Goal: Task Accomplishment & Management: Use online tool/utility

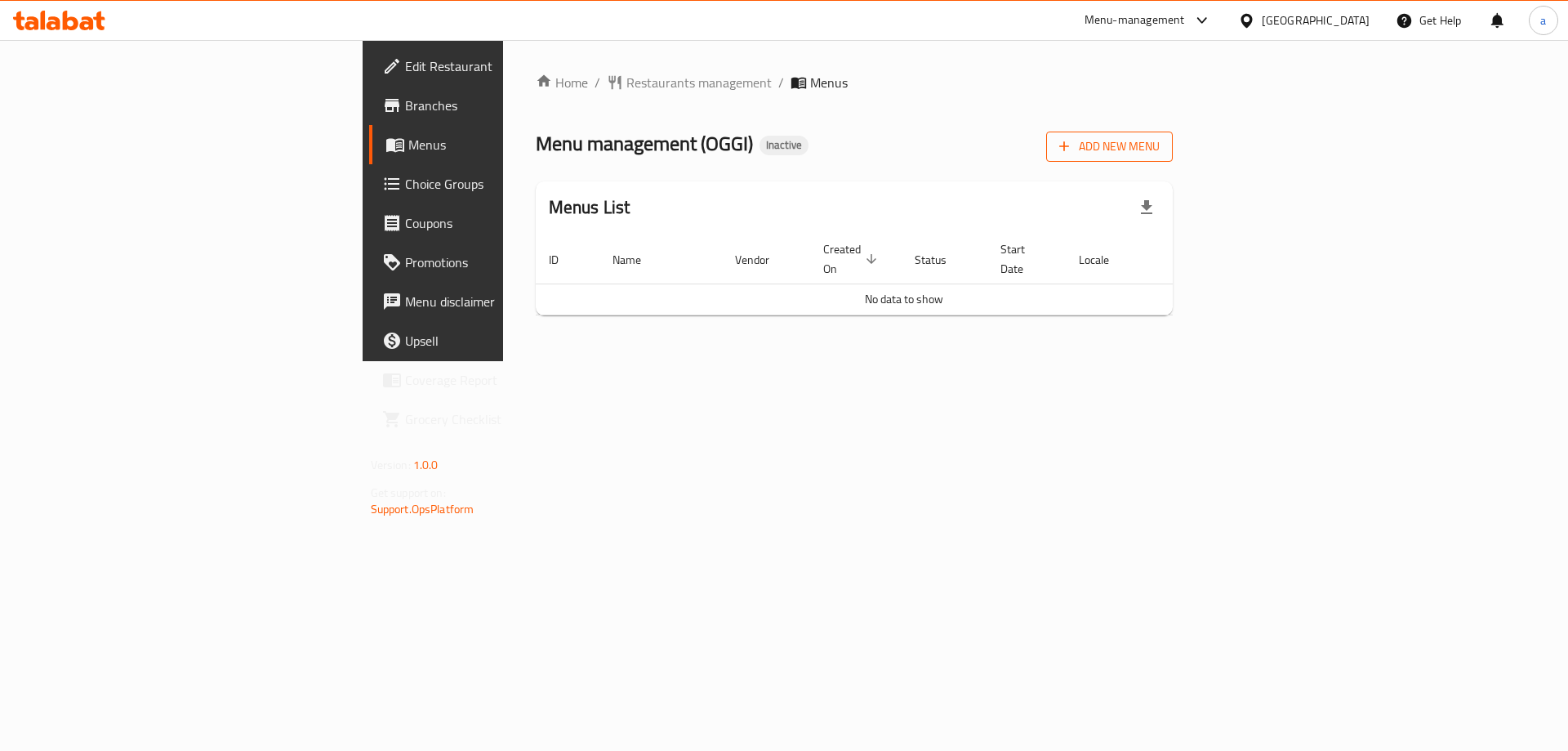
click at [1160, 144] on span "Add New Menu" at bounding box center [1109, 147] width 101 height 21
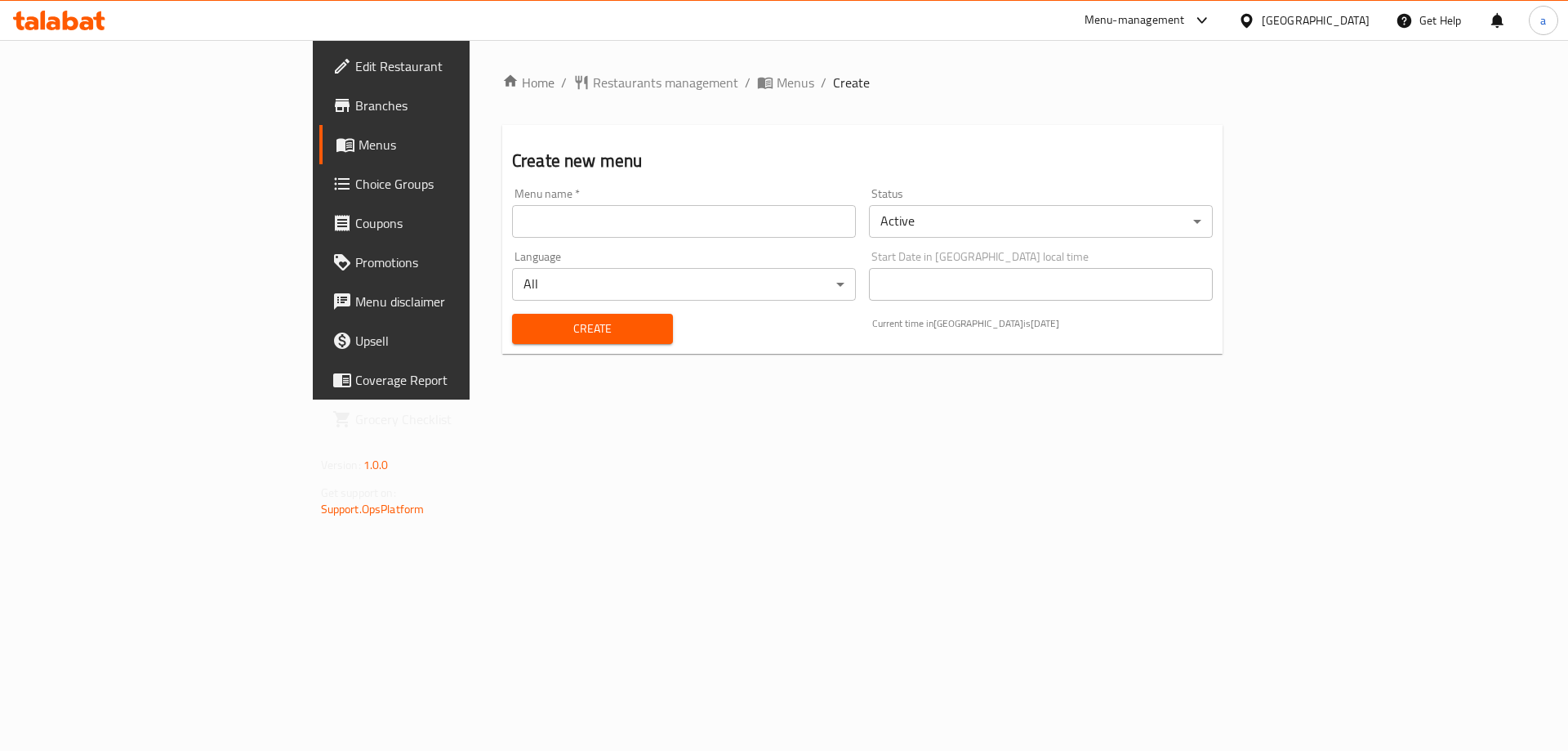
click at [568, 221] on input "text" at bounding box center [684, 221] width 344 height 32
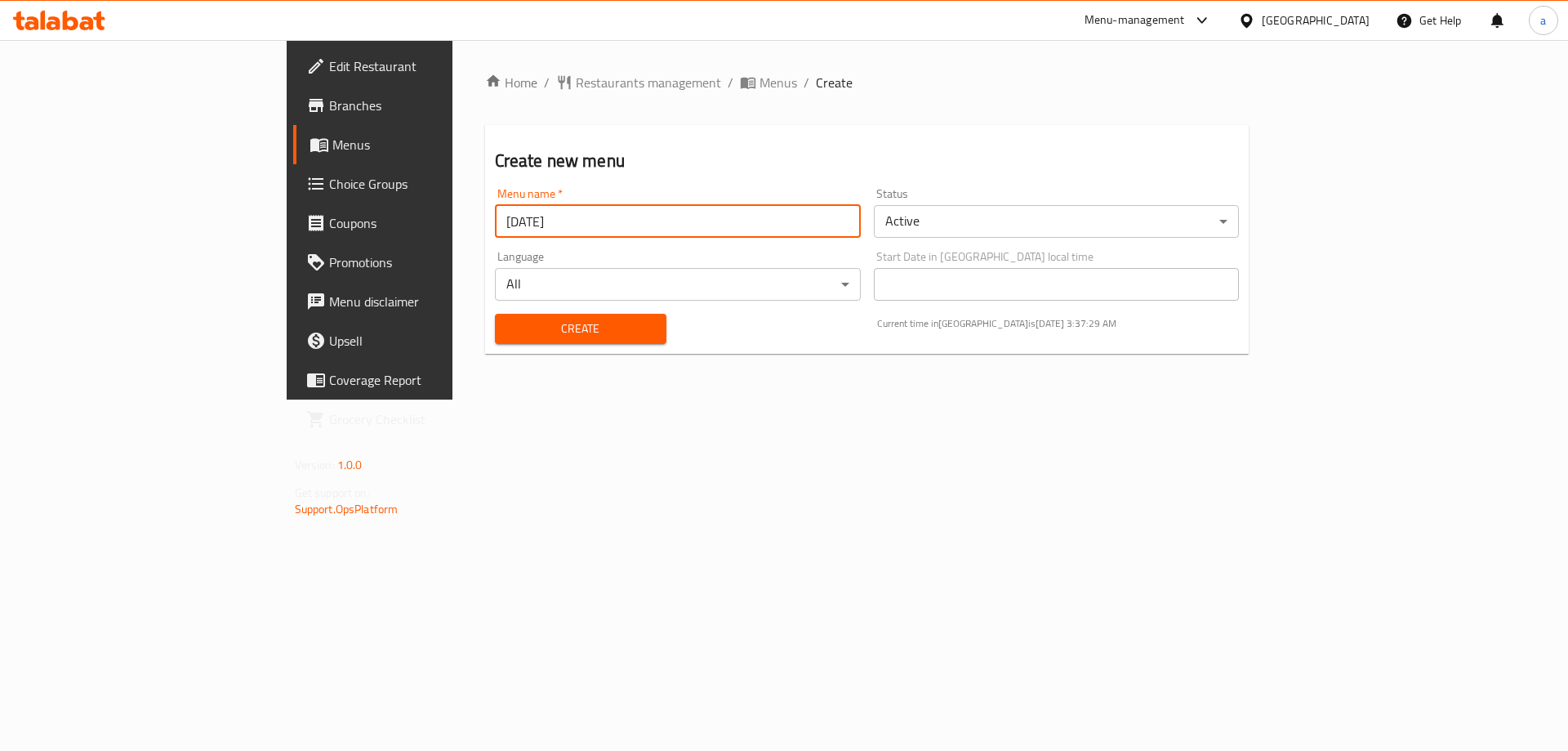
type input "[DATE]"
click at [495, 314] on button "Create" at bounding box center [581, 328] width 172 height 30
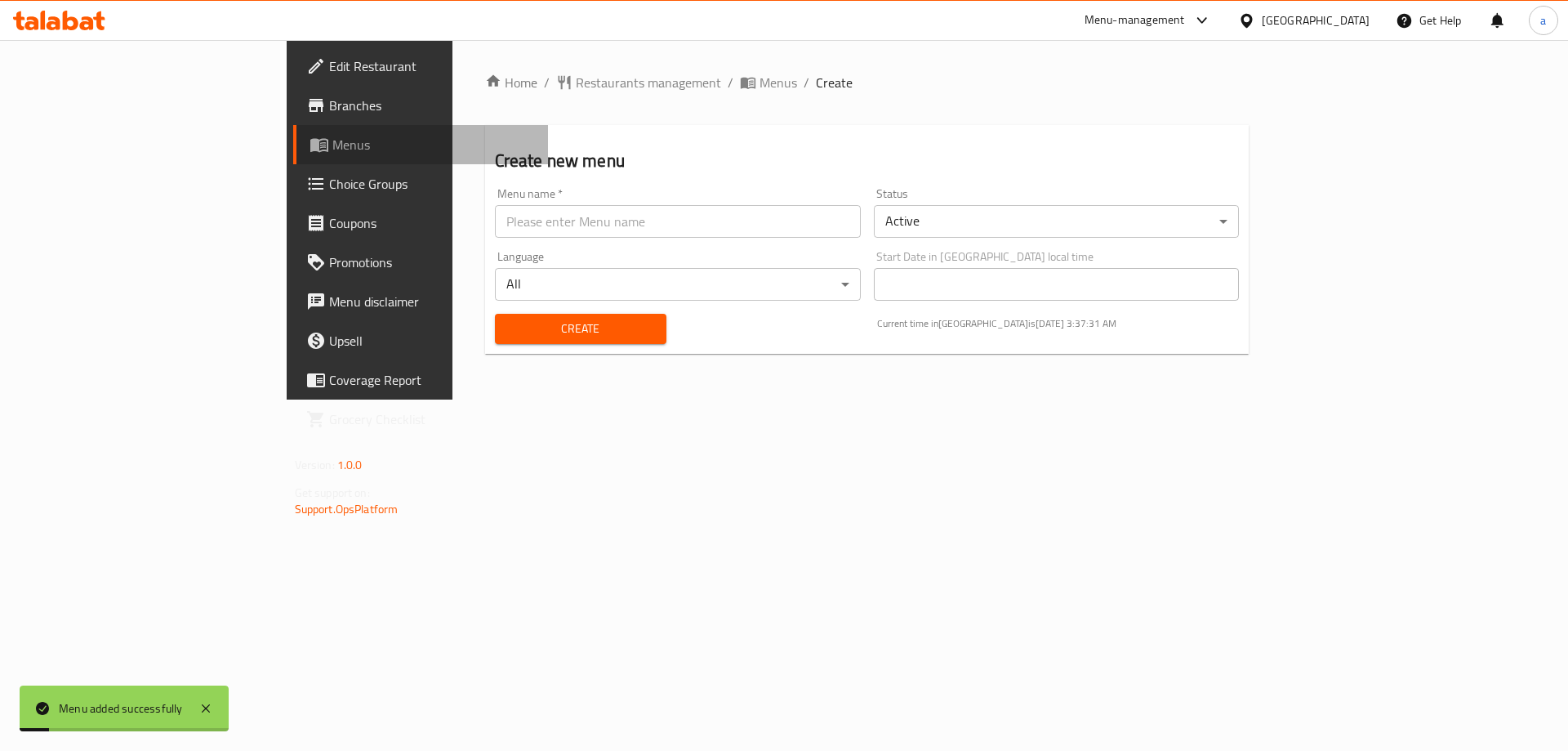
click at [332, 146] on span "Menus" at bounding box center [434, 144] width 203 height 20
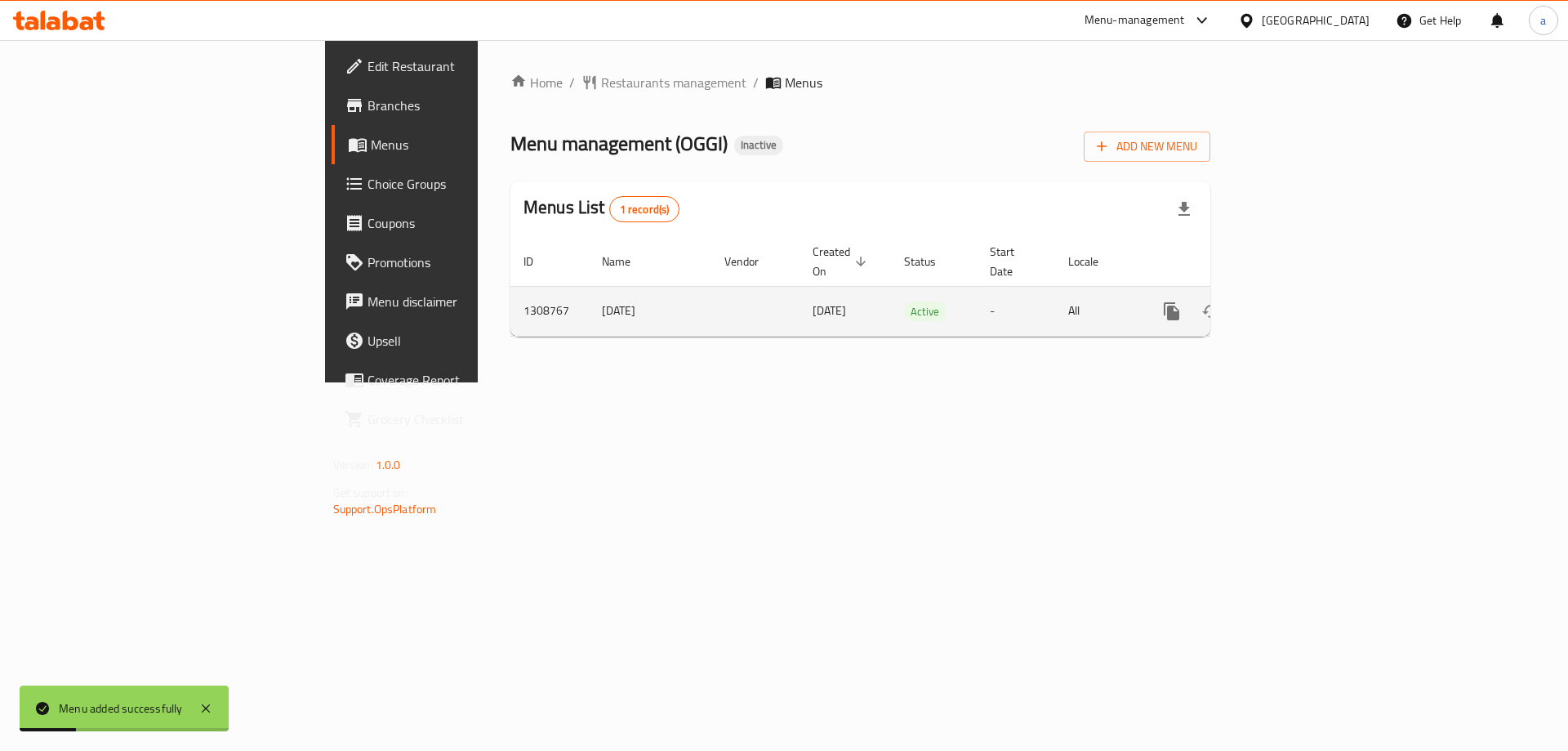
click at [1309, 296] on link "enhanced table" at bounding box center [1290, 311] width 39 height 39
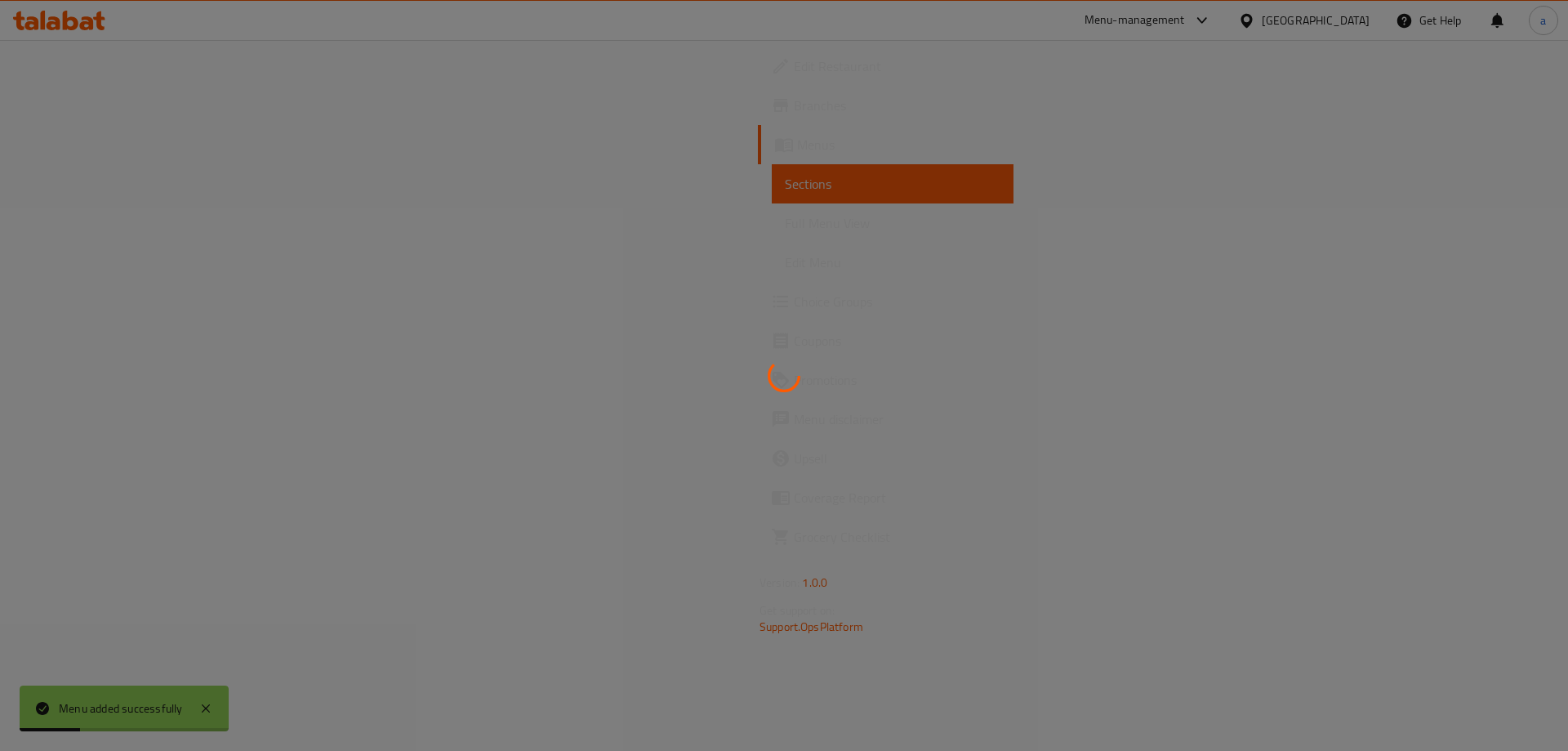
click at [1517, 296] on div at bounding box center [784, 375] width 1568 height 751
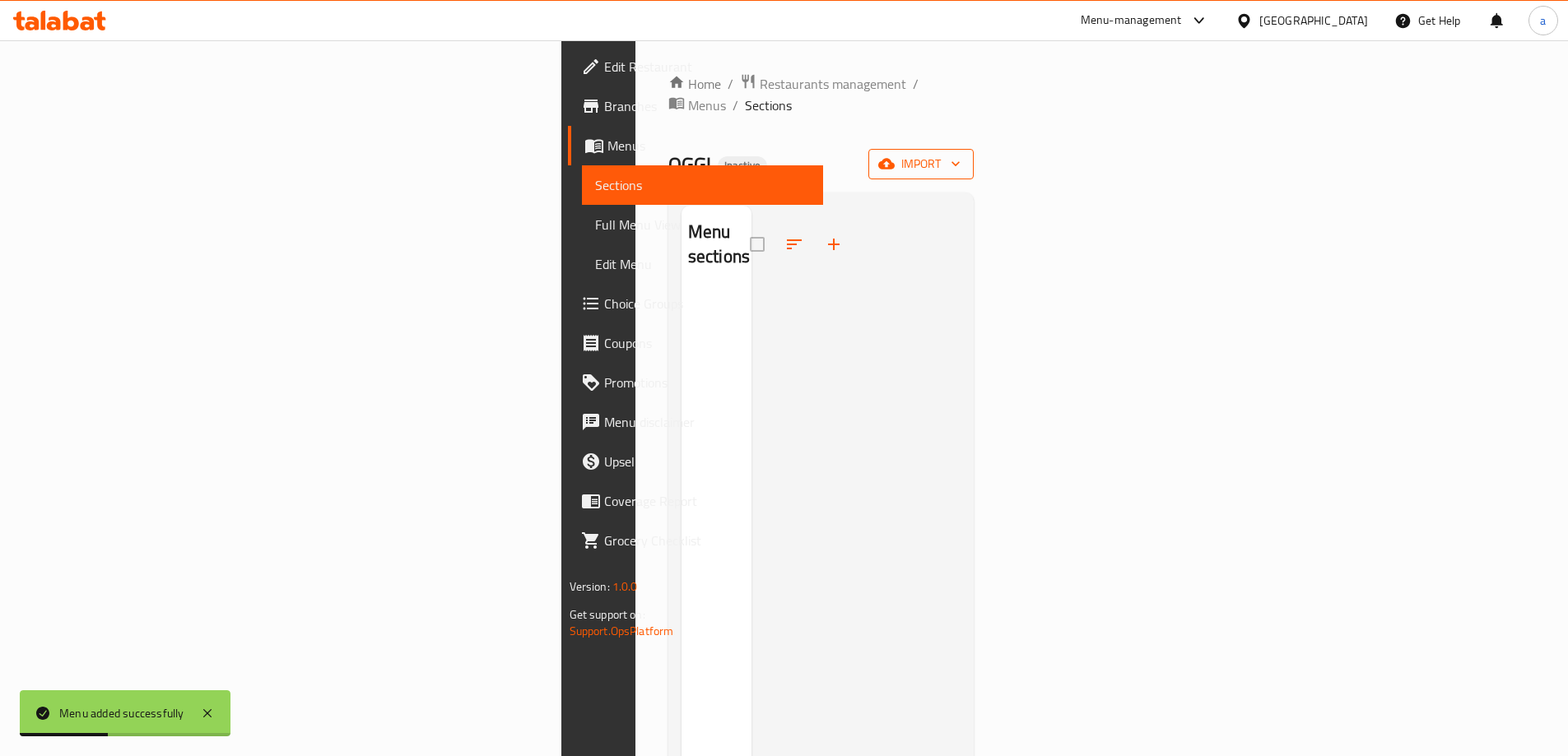
click at [960, 154] on span "import" at bounding box center [921, 164] width 79 height 21
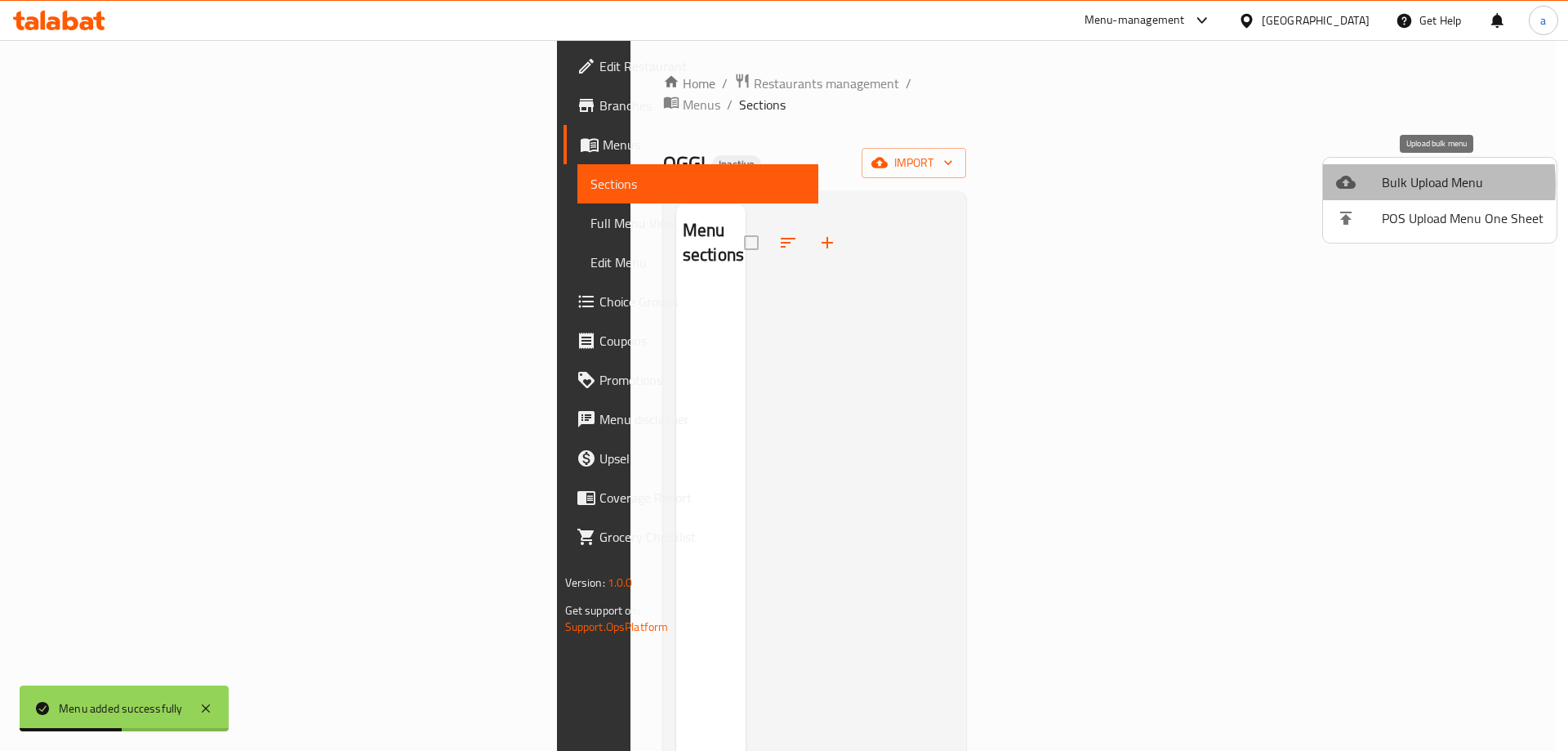
click at [1364, 185] on div at bounding box center [1360, 182] width 46 height 20
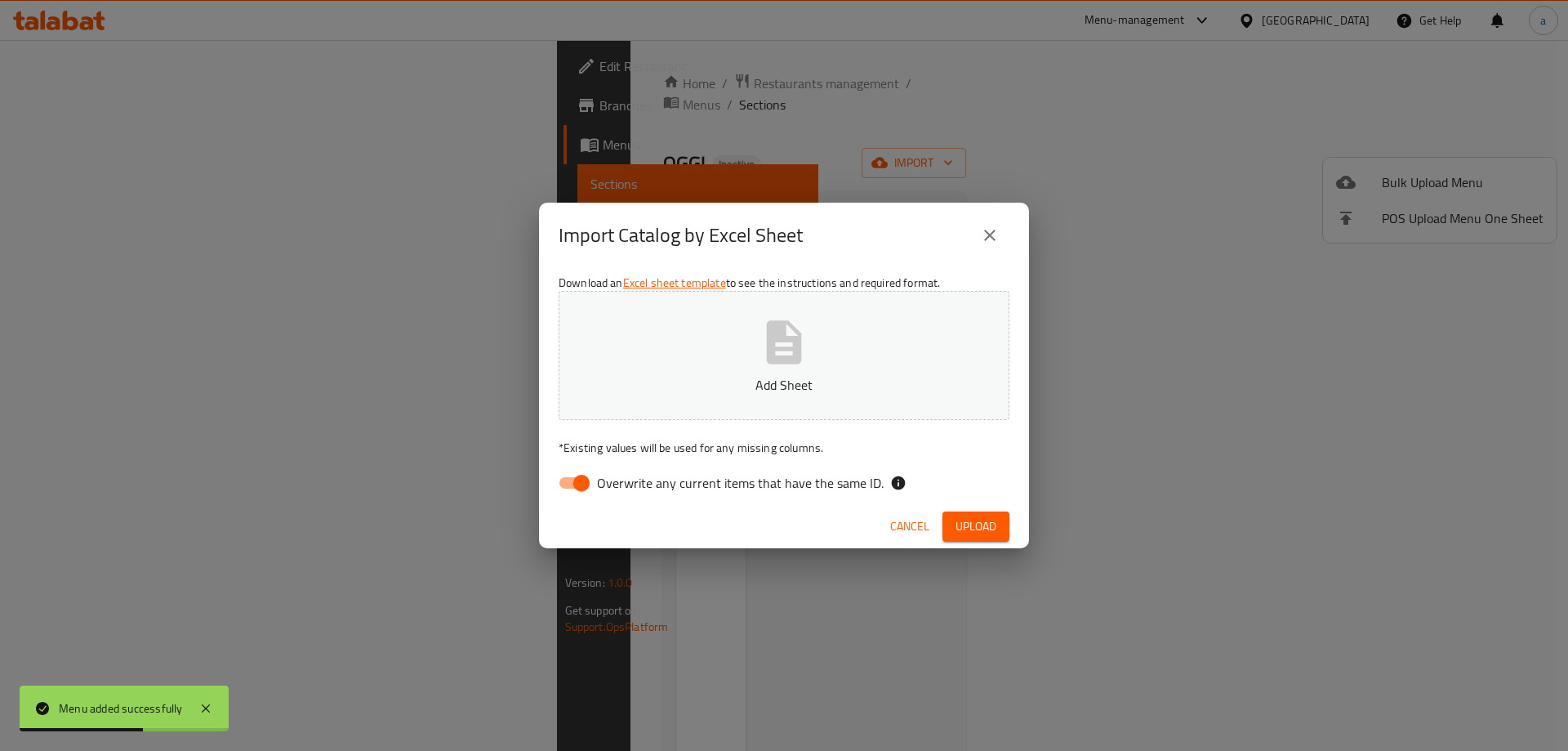
click at [561, 486] on input "Overwrite any current items that have the same ID." at bounding box center [581, 483] width 93 height 31
checkbox input "false"
click at [721, 369] on button "Add Sheet" at bounding box center [784, 355] width 451 height 129
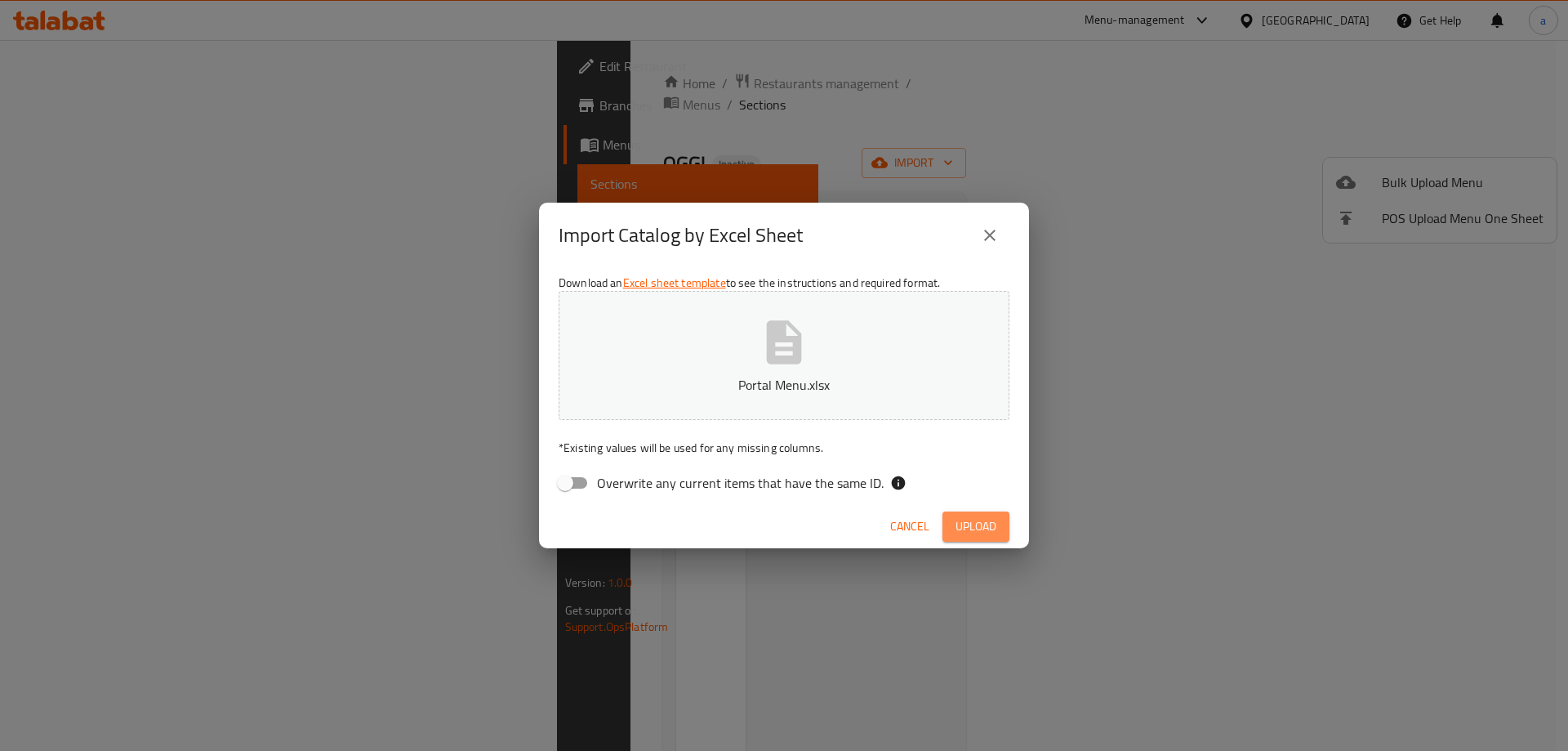
click at [967, 539] on button "Upload" at bounding box center [976, 526] width 67 height 30
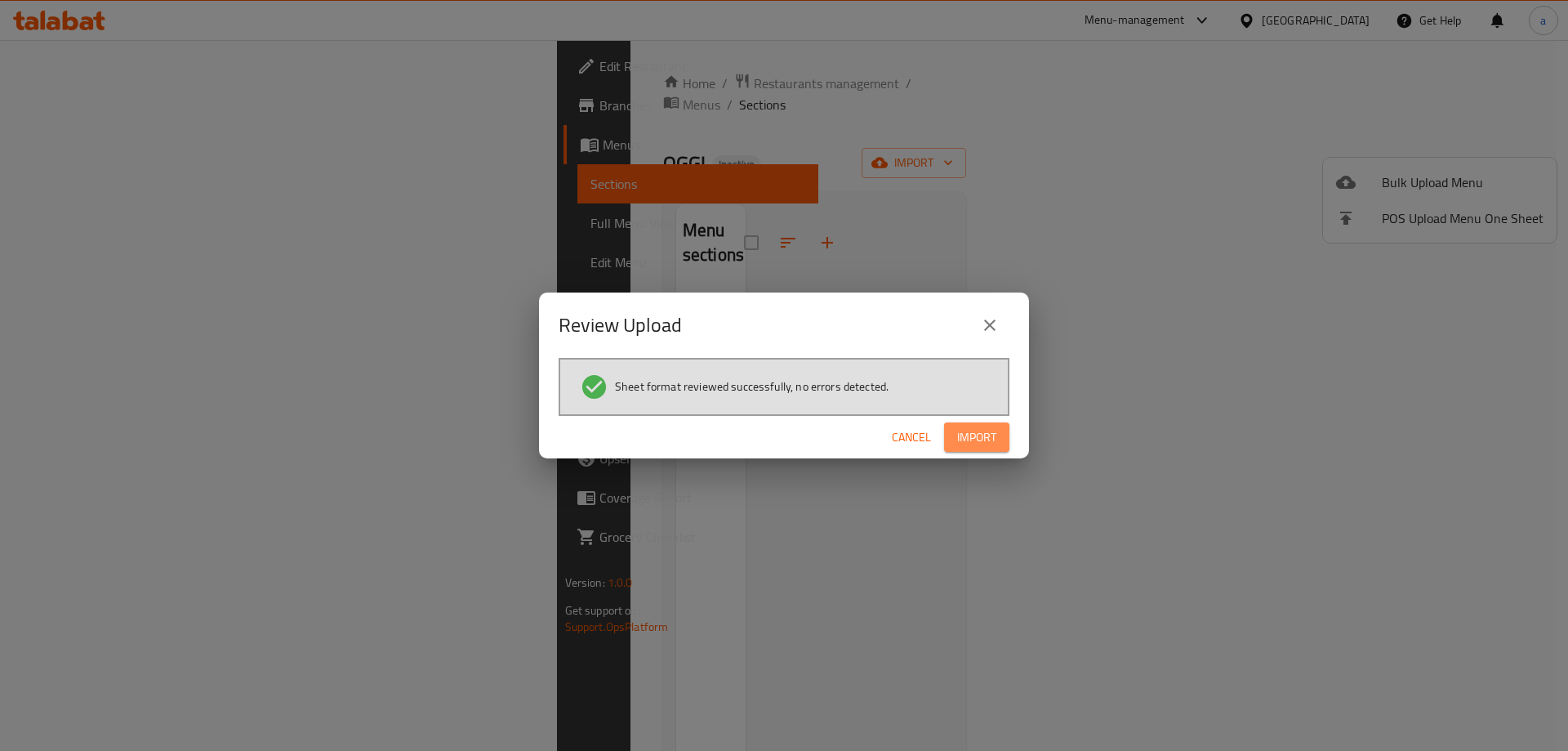
drag, startPoint x: 988, startPoint y: 446, endPoint x: 893, endPoint y: 498, distance: 108.3
click at [988, 446] on span "Import" at bounding box center [977, 437] width 39 height 21
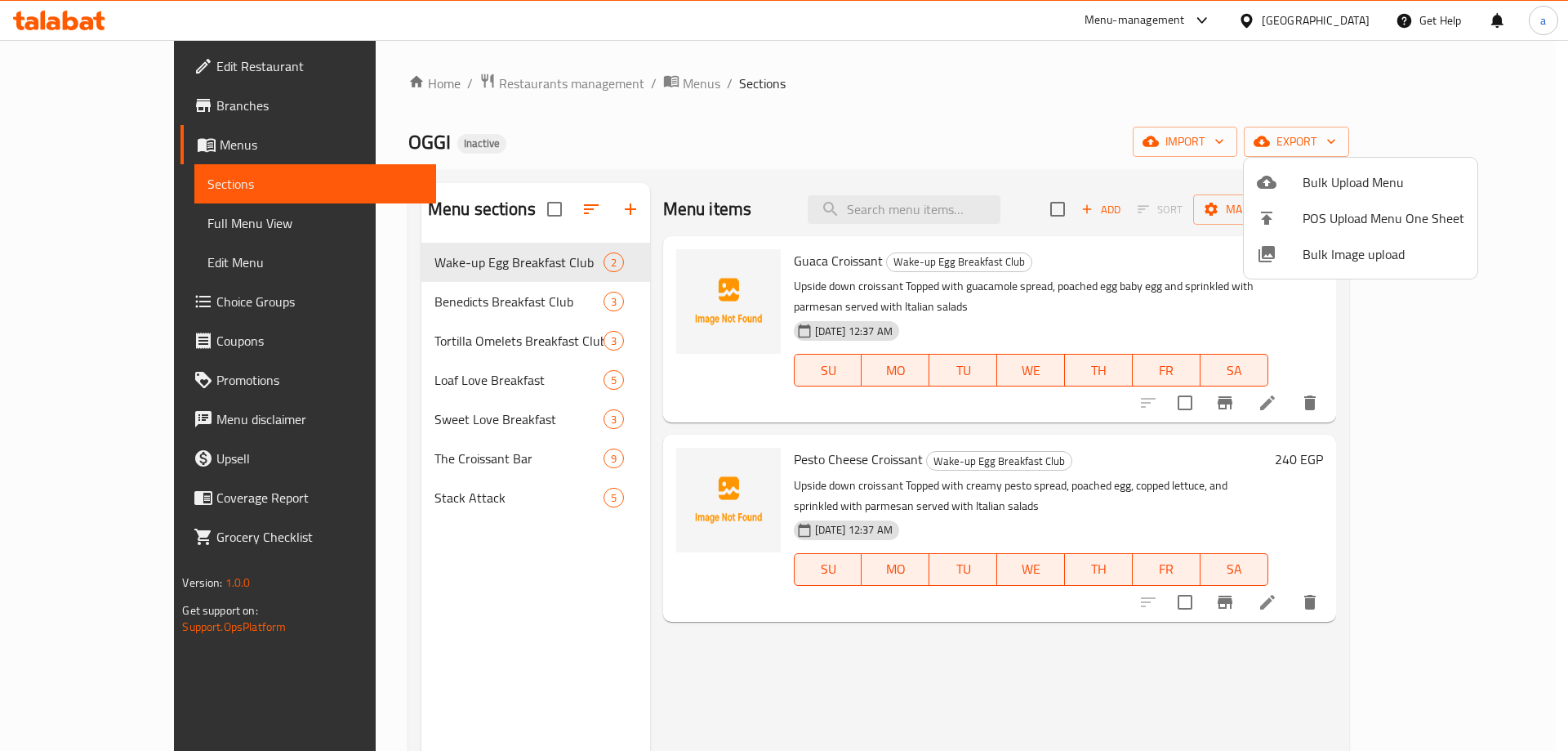
click at [26, 222] on div at bounding box center [784, 375] width 1568 height 751
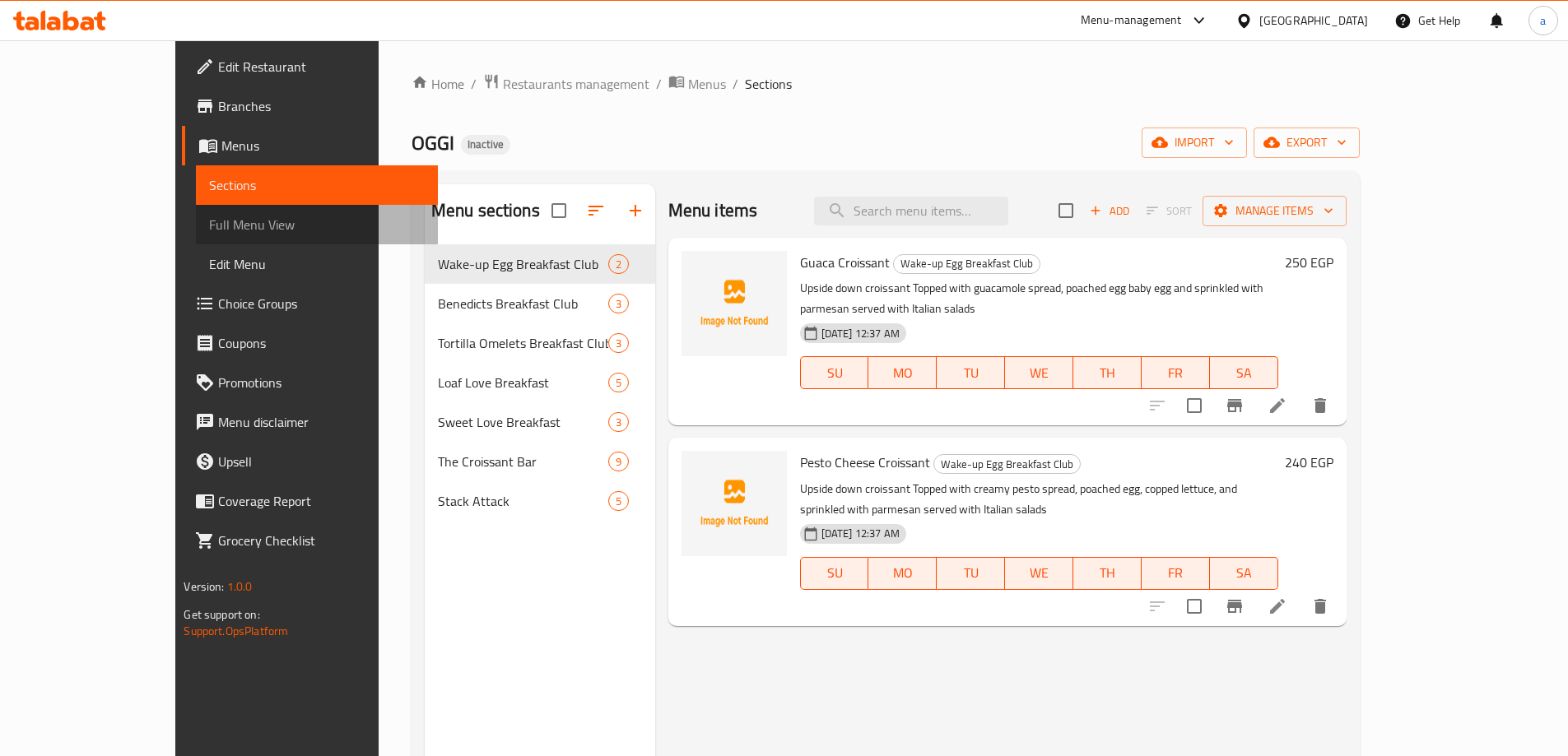
click at [209, 223] on span "Full Menu View" at bounding box center [317, 224] width 215 height 20
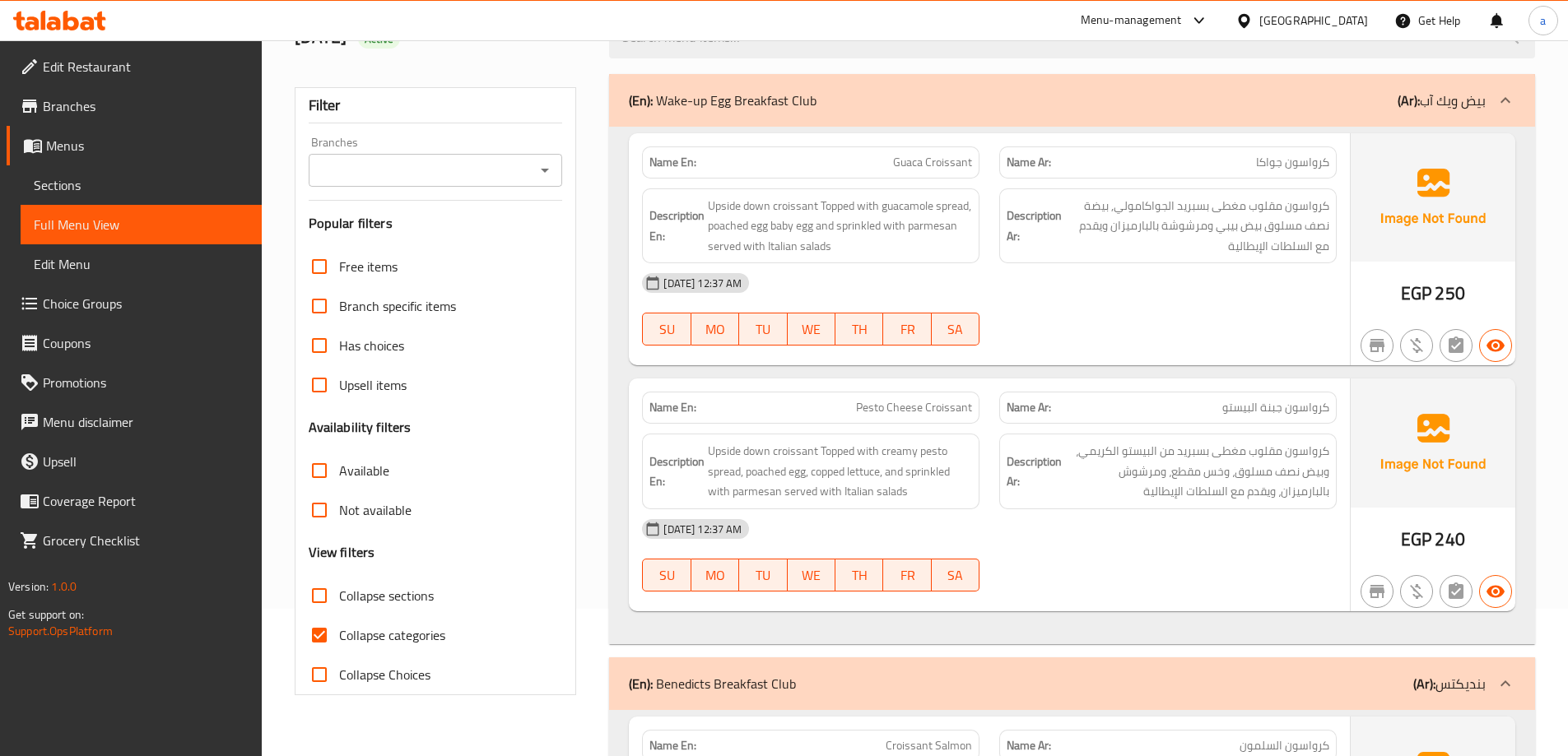
scroll to position [164, 0]
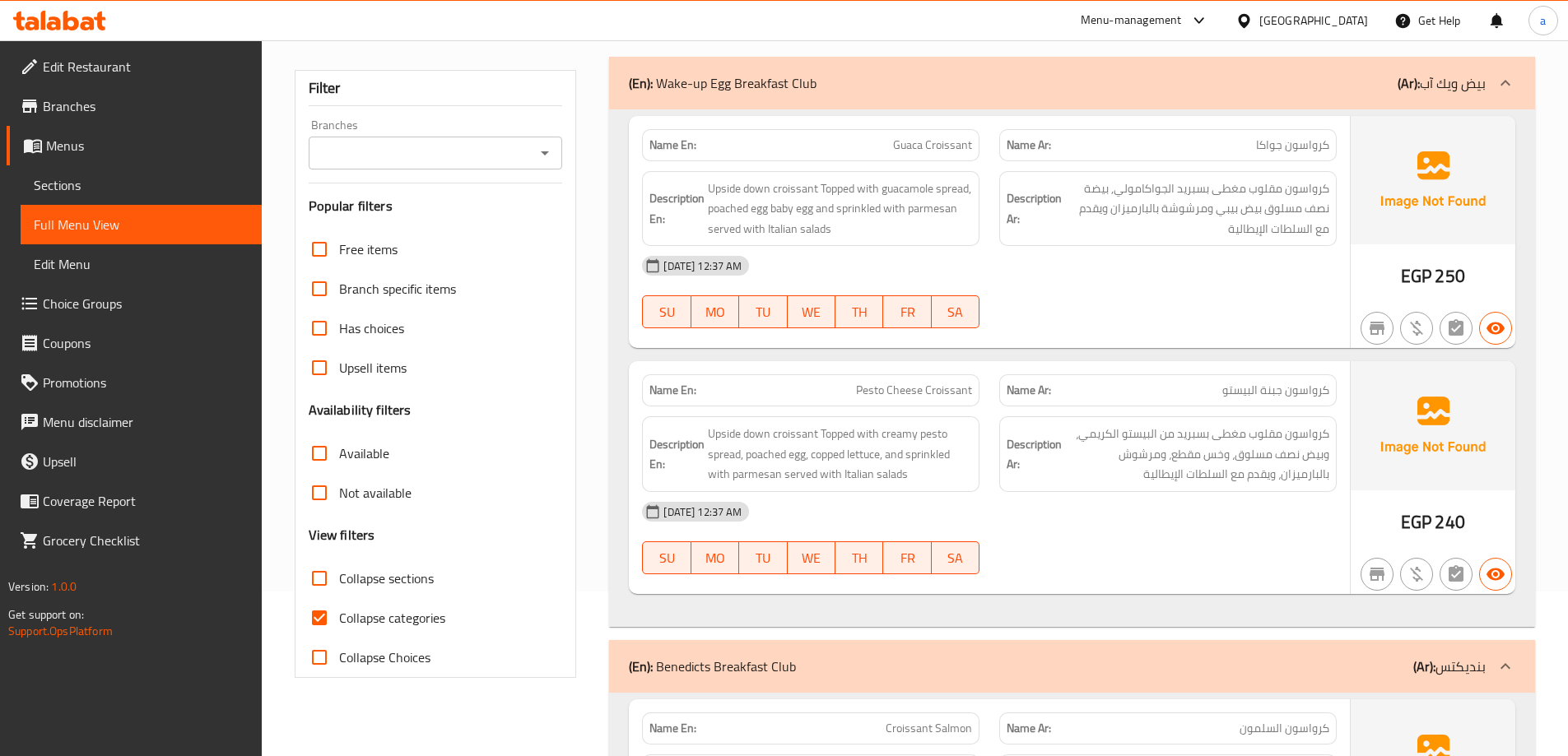
click at [346, 608] on span "Collapse categories" at bounding box center [392, 618] width 106 height 20
click at [339, 608] on input "Collapse categories" at bounding box center [319, 618] width 40 height 40
checkbox input "false"
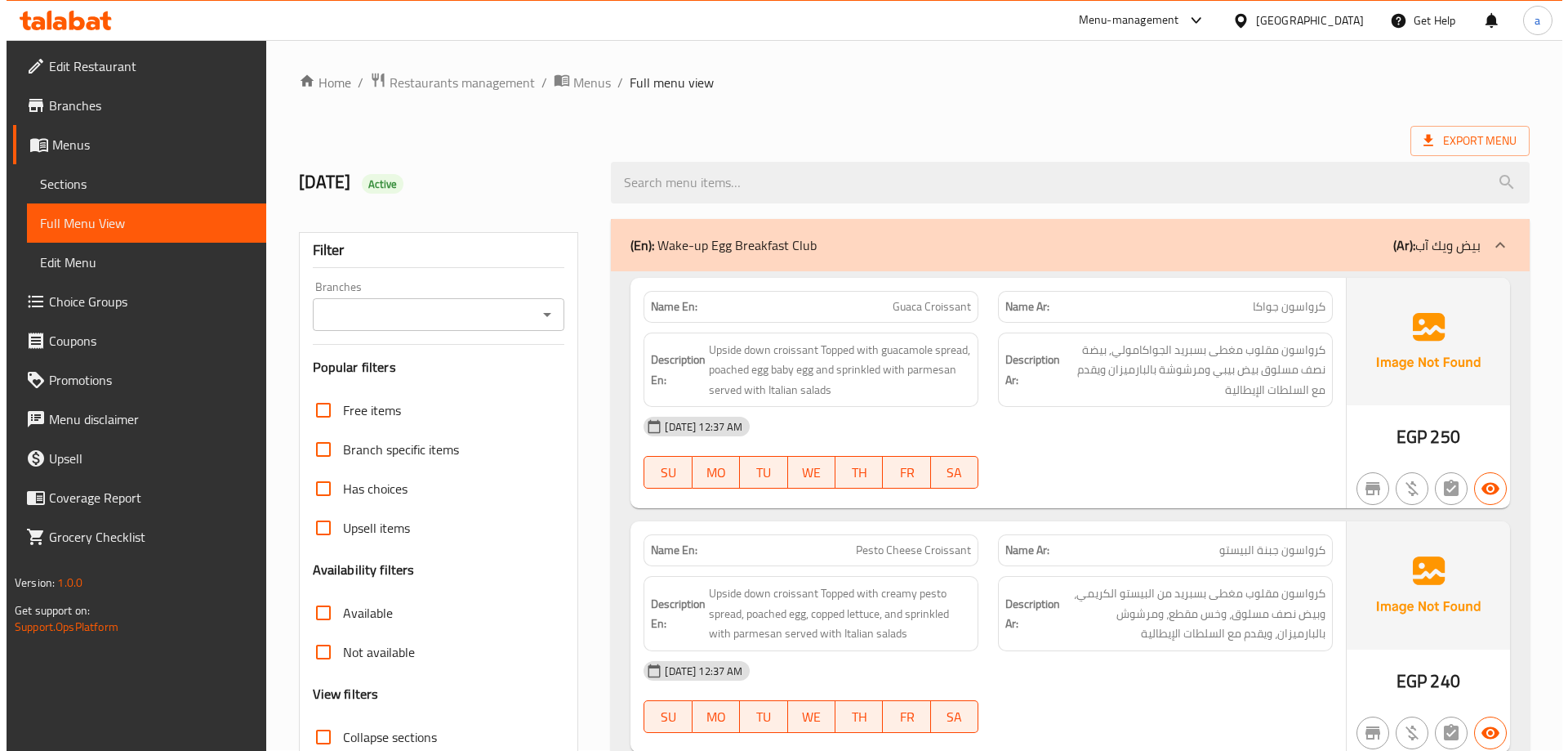
scroll to position [0, 0]
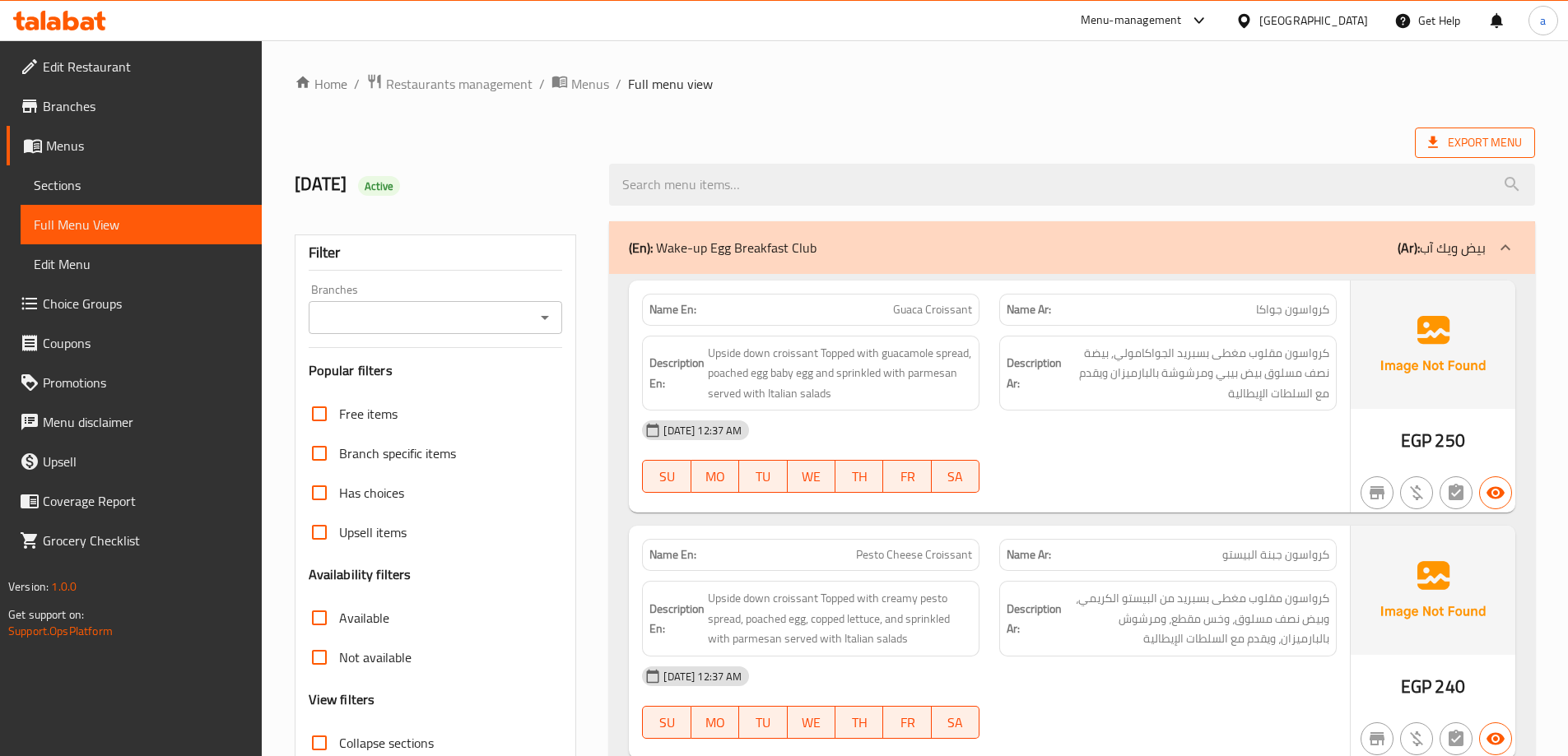
click at [1461, 139] on span "Export Menu" at bounding box center [1474, 143] width 94 height 21
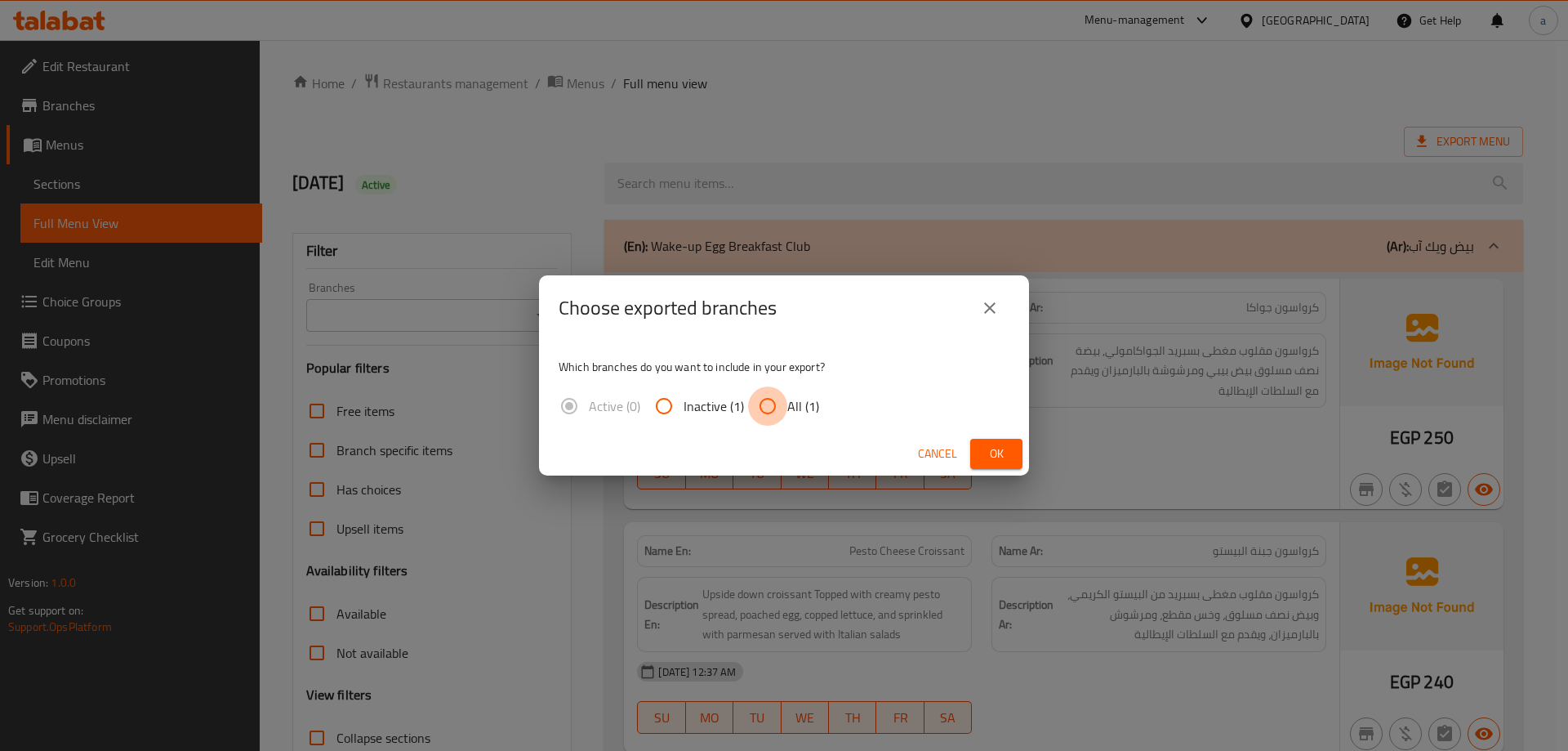
click at [774, 414] on input "All (1)" at bounding box center [768, 406] width 39 height 39
radio input "true"
click at [998, 461] on span "Ok" at bounding box center [996, 454] width 26 height 21
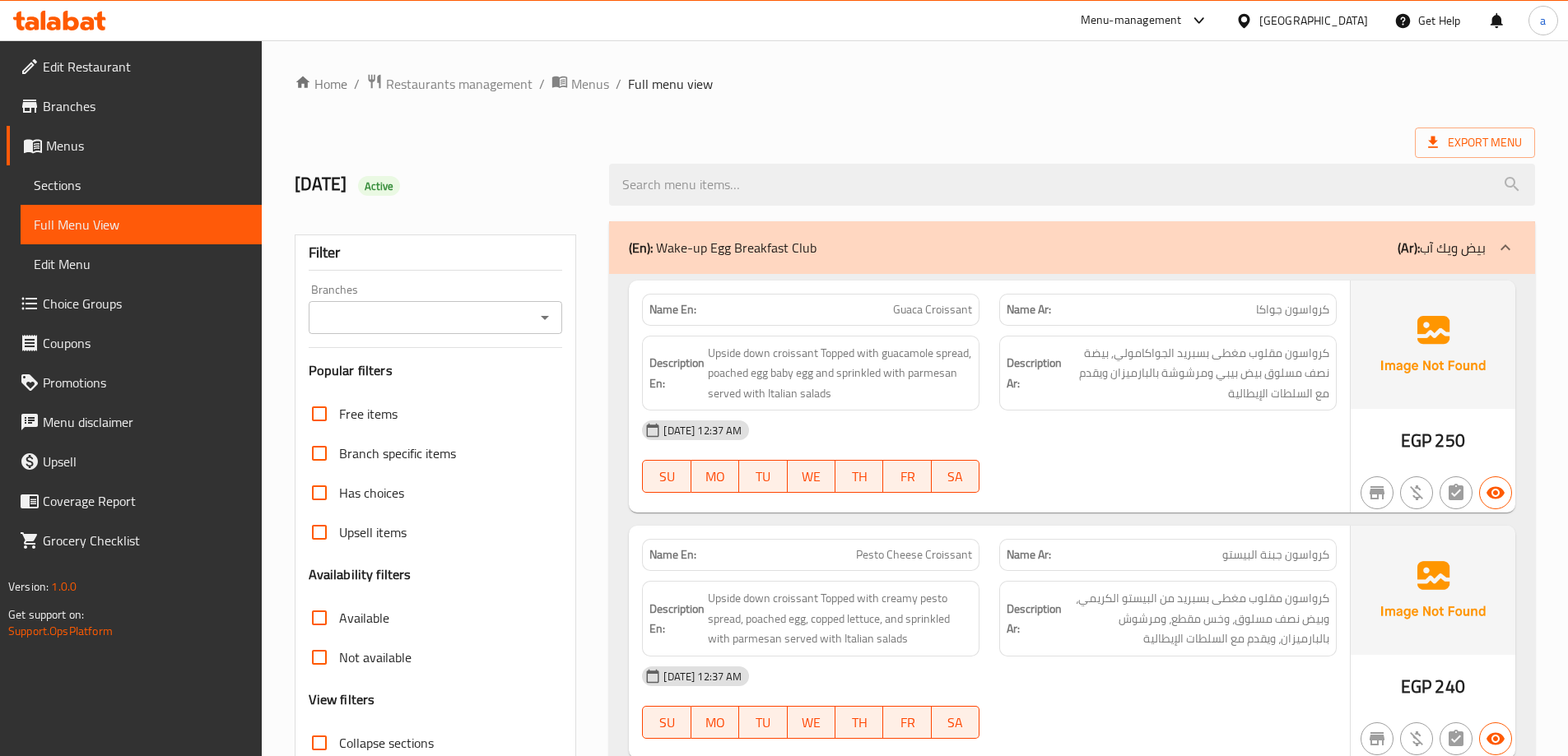
click at [1013, 89] on ol "Home / Restaurants management / Menus / Full menu view" at bounding box center [914, 83] width 1240 height 22
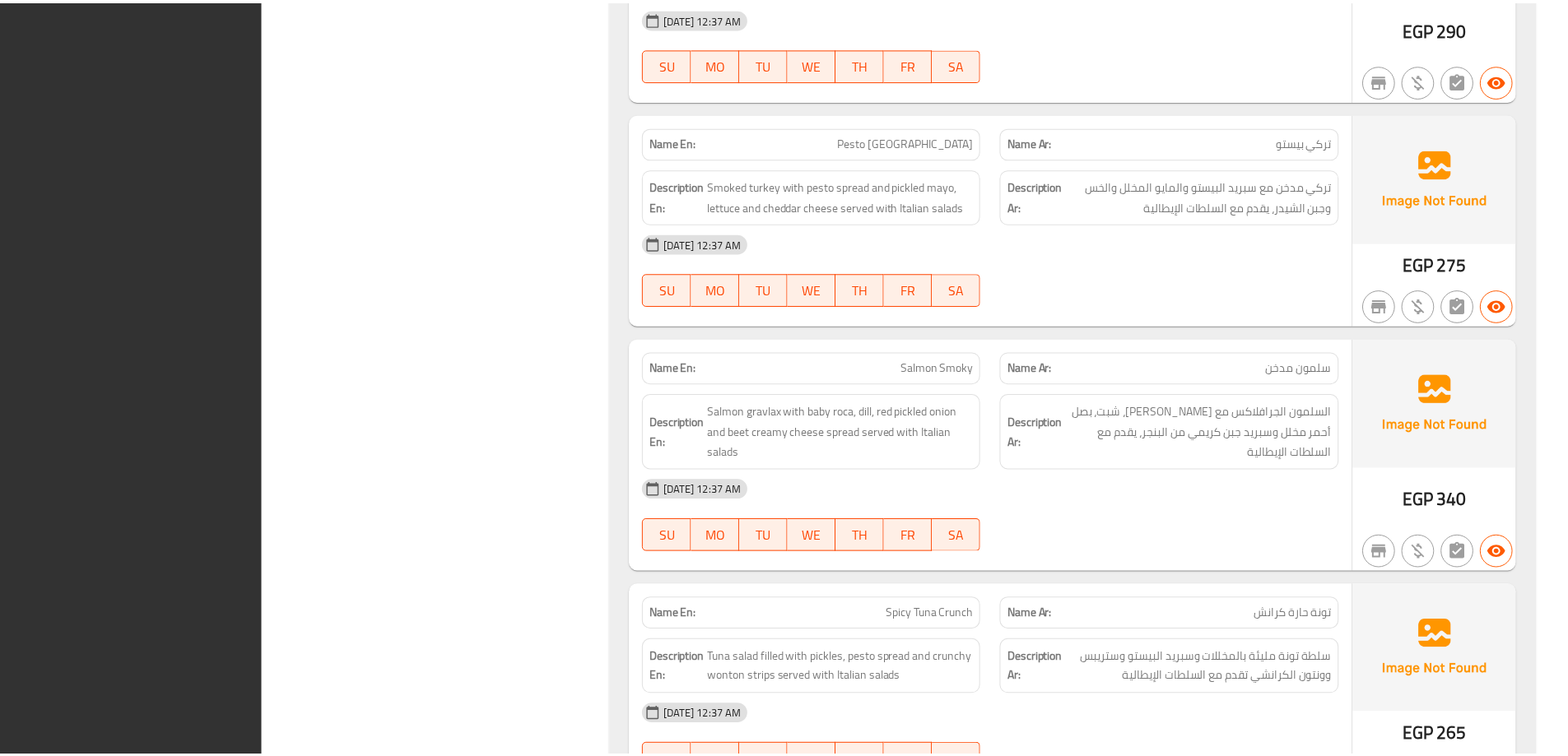
scroll to position [8945, 0]
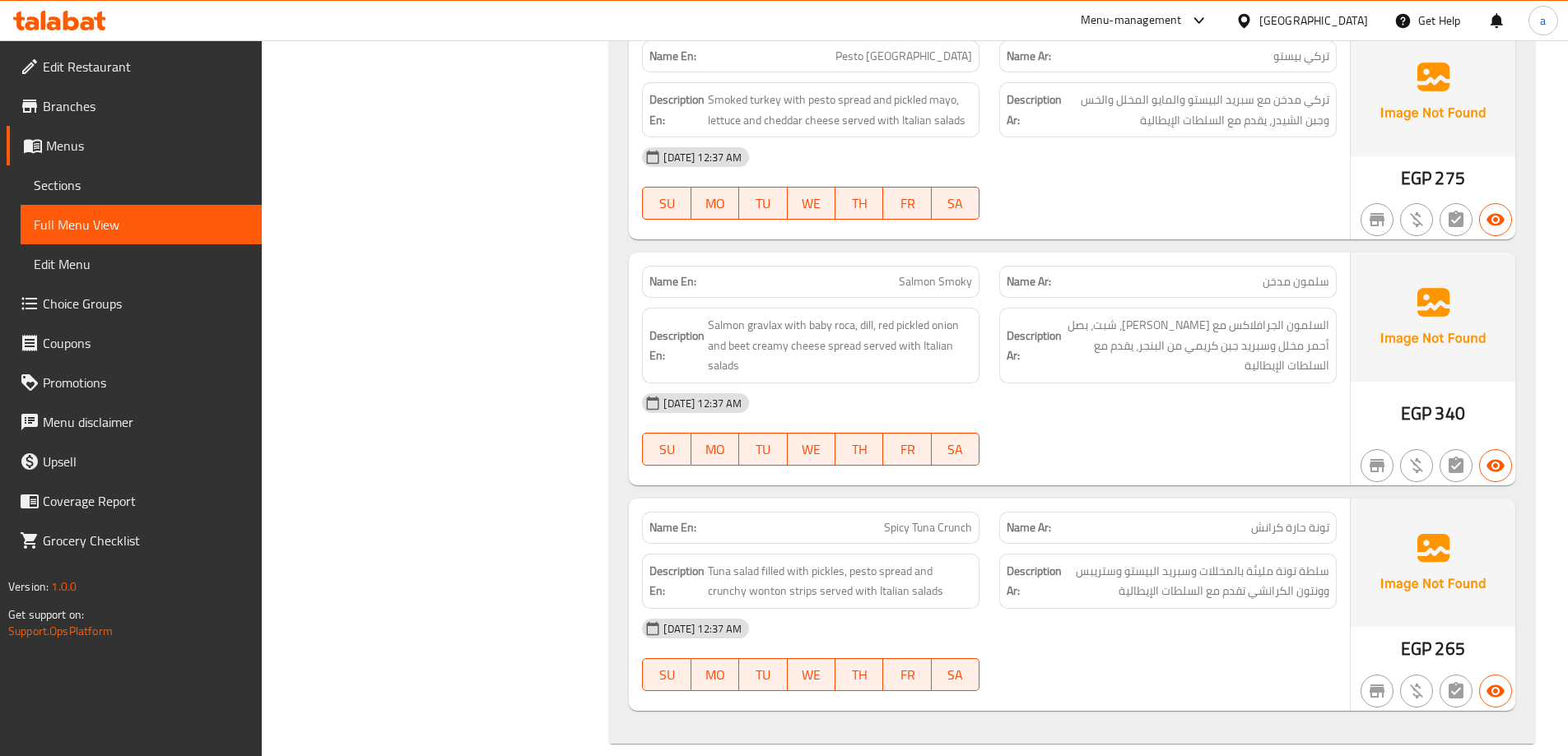
click at [76, 24] on icon at bounding box center [71, 20] width 15 height 20
